Goal: Transaction & Acquisition: Purchase product/service

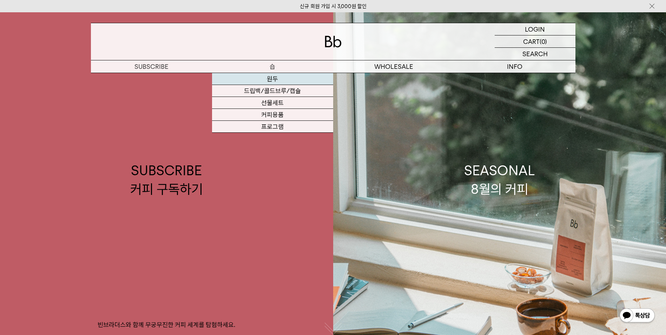
click at [277, 77] on link "원두" at bounding box center [272, 79] width 121 height 12
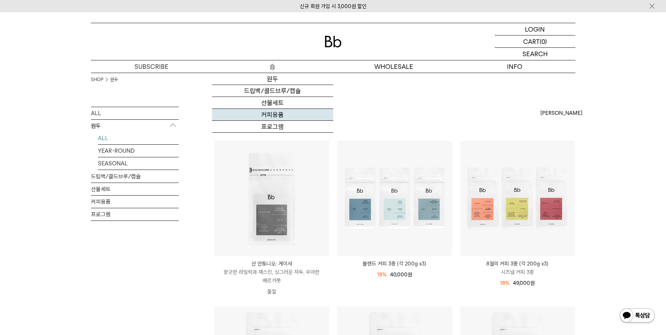
click at [273, 118] on link "커피용품" at bounding box center [272, 115] width 121 height 12
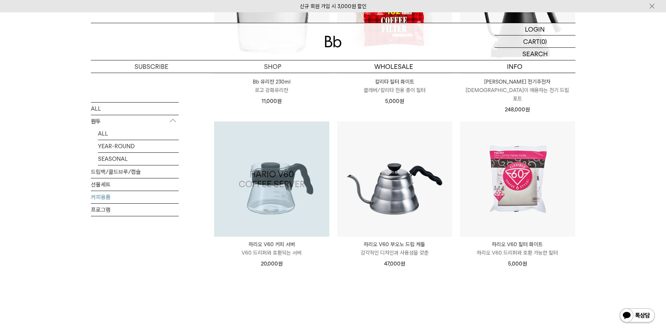
scroll to position [177, 0]
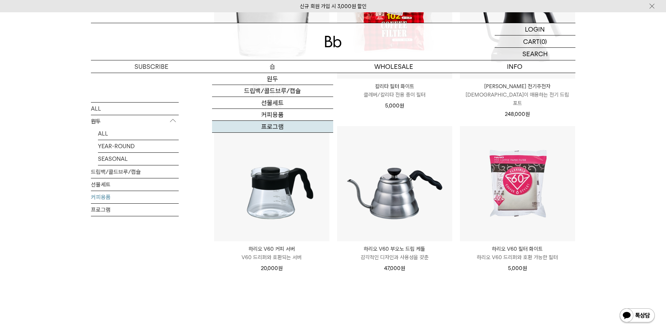
click at [272, 126] on link "프로그램" at bounding box center [272, 127] width 121 height 12
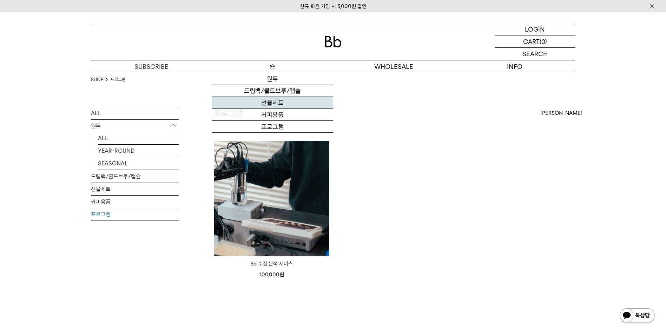
click at [274, 105] on link "선물세트" at bounding box center [272, 103] width 121 height 12
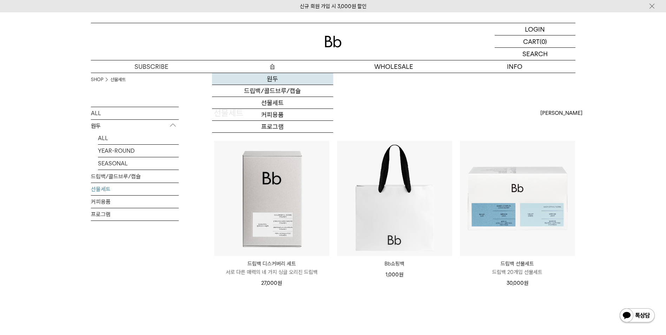
click at [272, 82] on link "원두" at bounding box center [272, 79] width 121 height 12
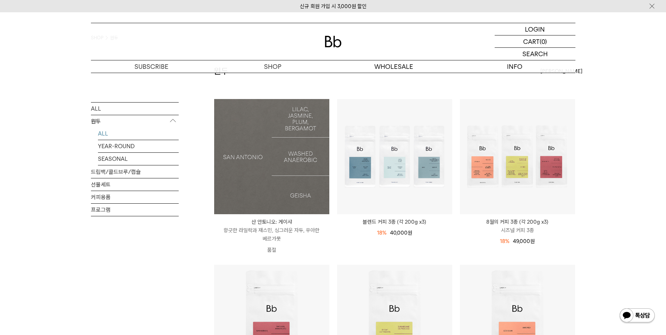
scroll to position [70, 0]
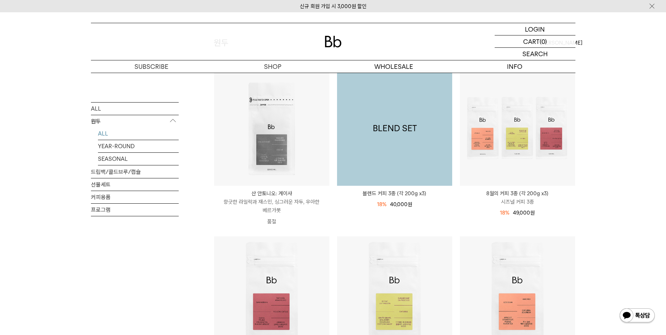
click at [449, 142] on img at bounding box center [394, 128] width 115 height 115
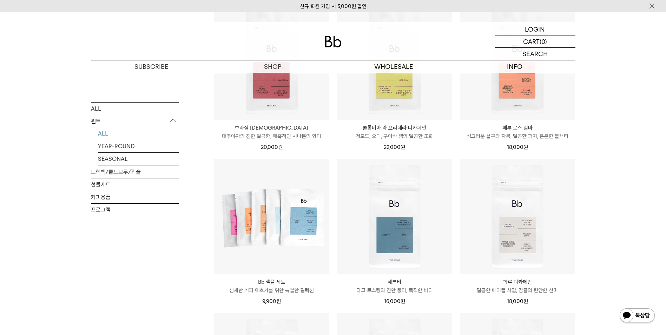
scroll to position [386, 0]
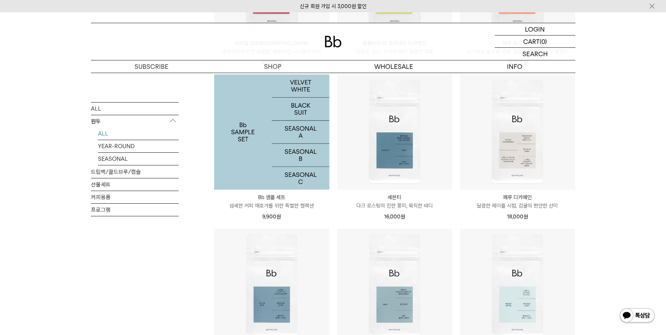
click at [251, 125] on img at bounding box center [271, 131] width 115 height 115
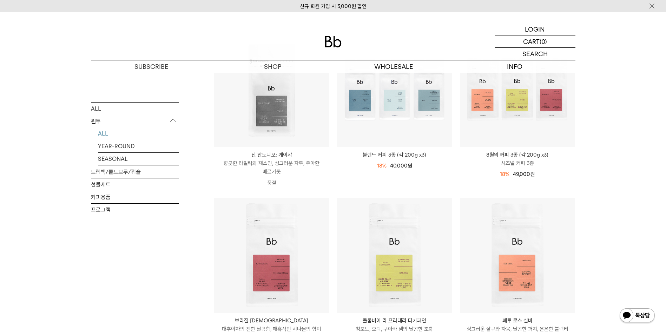
scroll to position [0, 0]
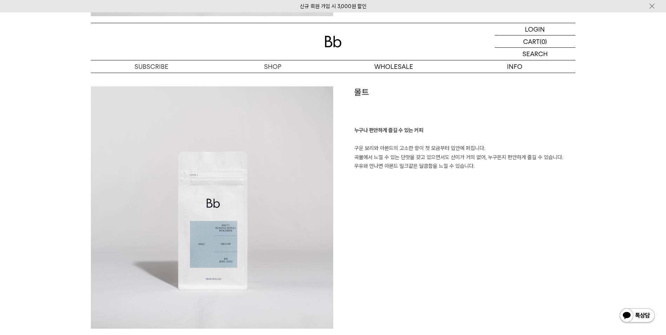
scroll to position [1089, 0]
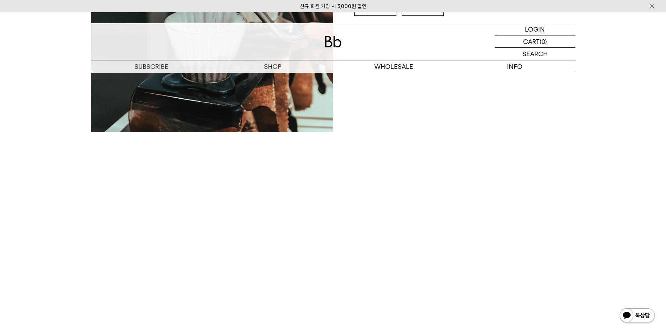
scroll to position [1089, 0]
